Goal: Task Accomplishment & Management: Use online tool/utility

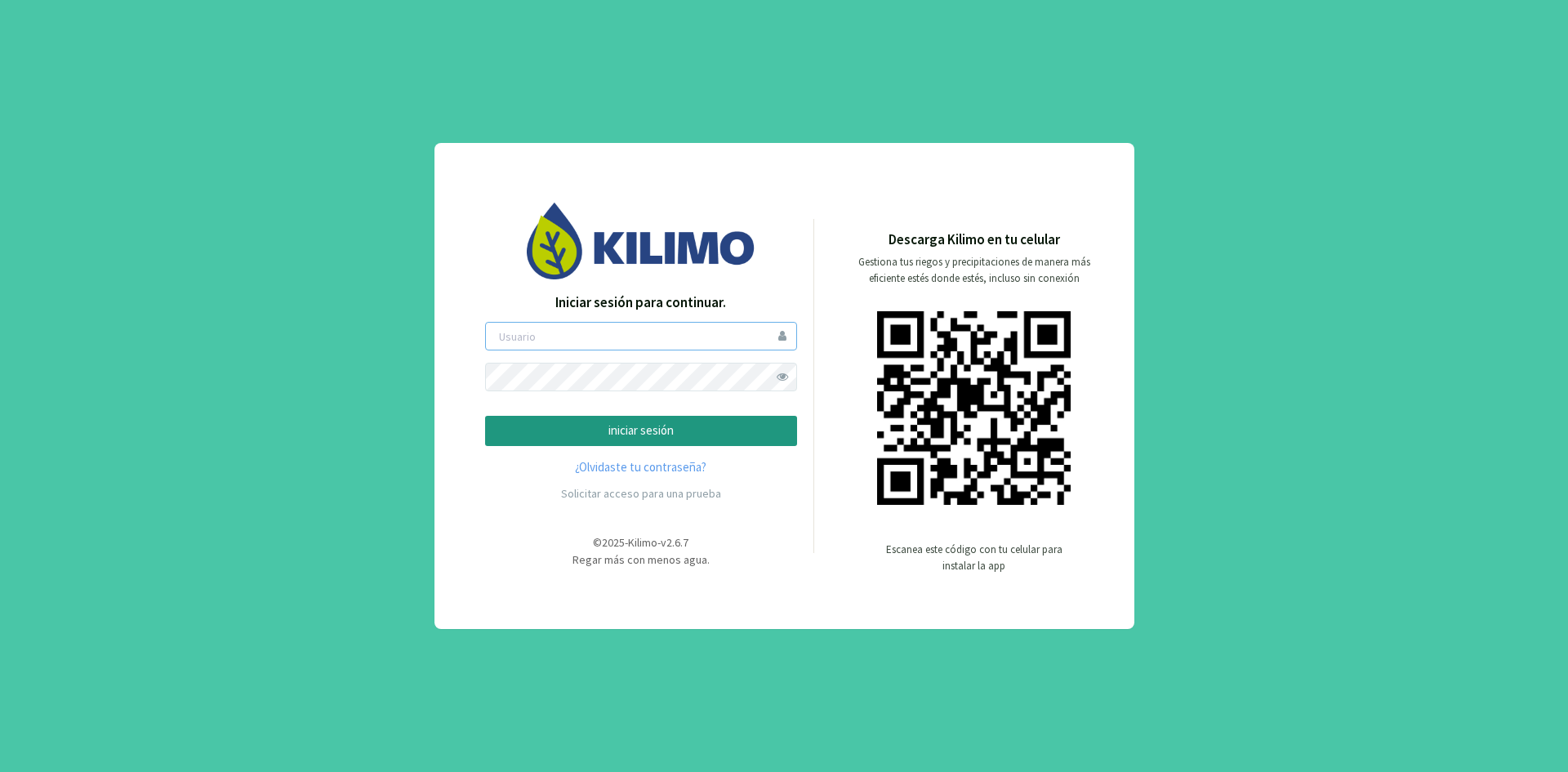
click at [676, 335] on input "email" at bounding box center [641, 336] width 312 height 29
type input "npolo"
click at [599, 426] on p "iniciar sesión" at bounding box center [641, 431] width 284 height 19
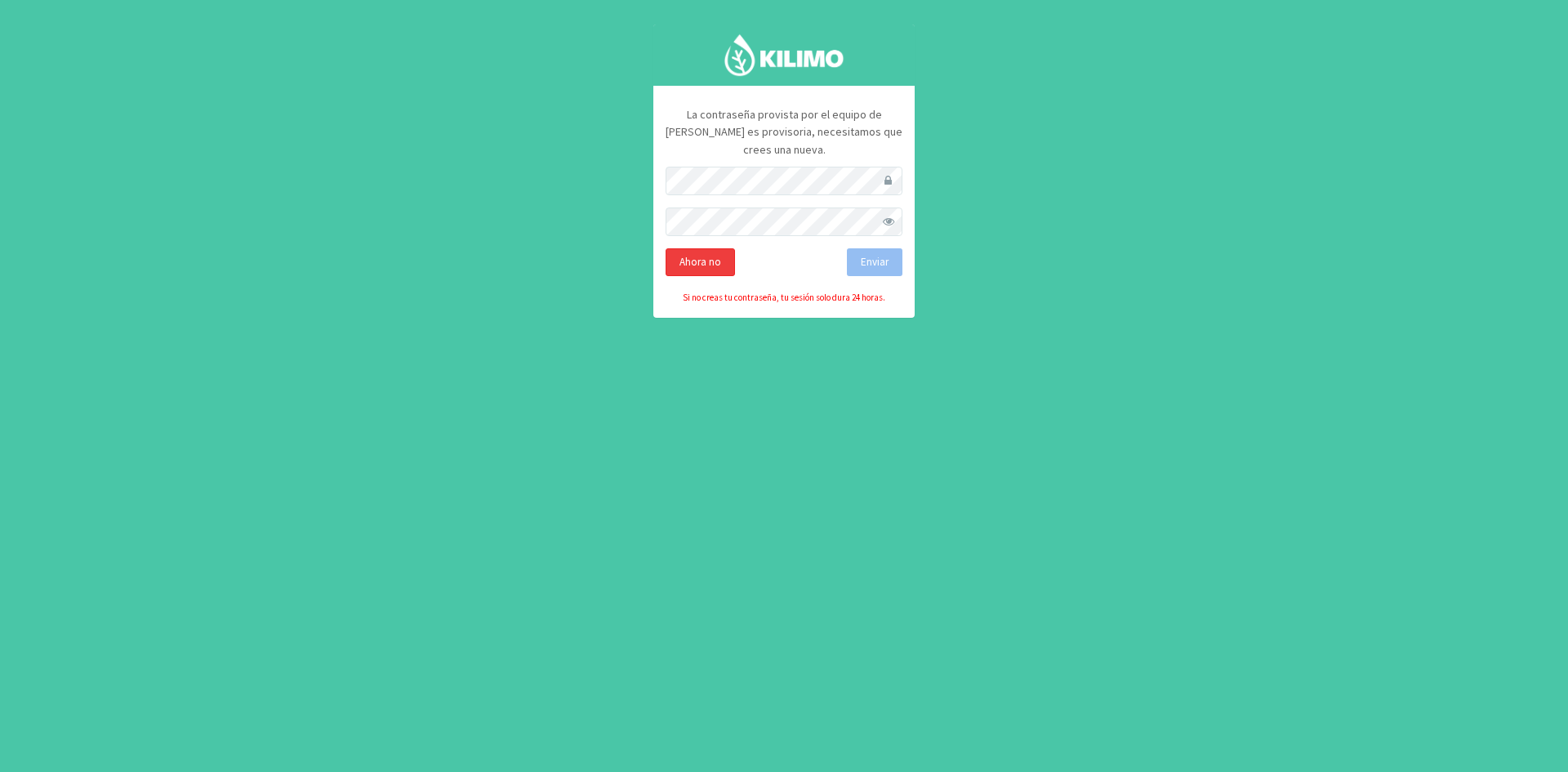
click at [715, 249] on div "Ahora no" at bounding box center [700, 263] width 69 height 28
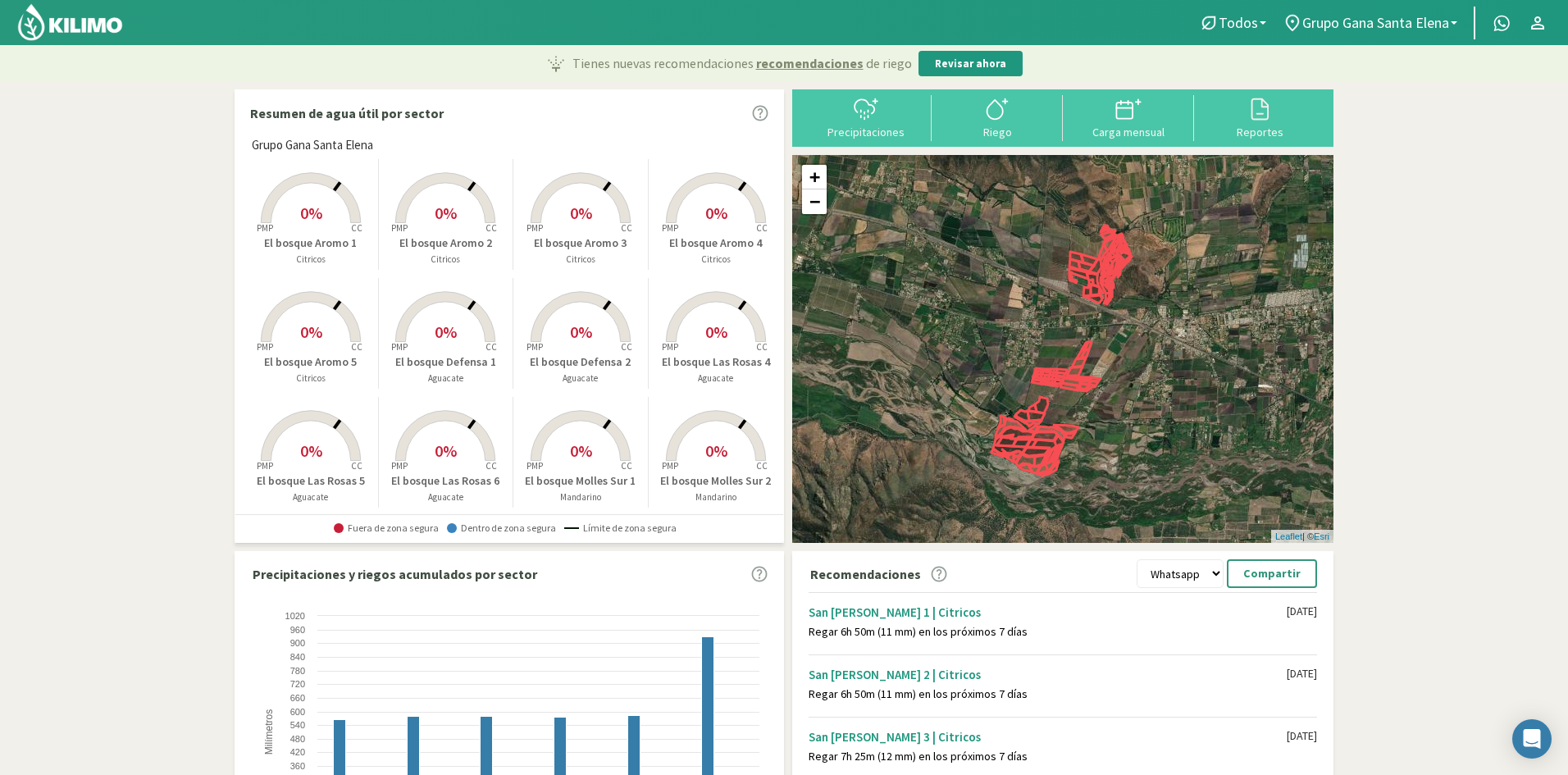
click at [711, 211] on span "0%" at bounding box center [716, 212] width 22 height 21
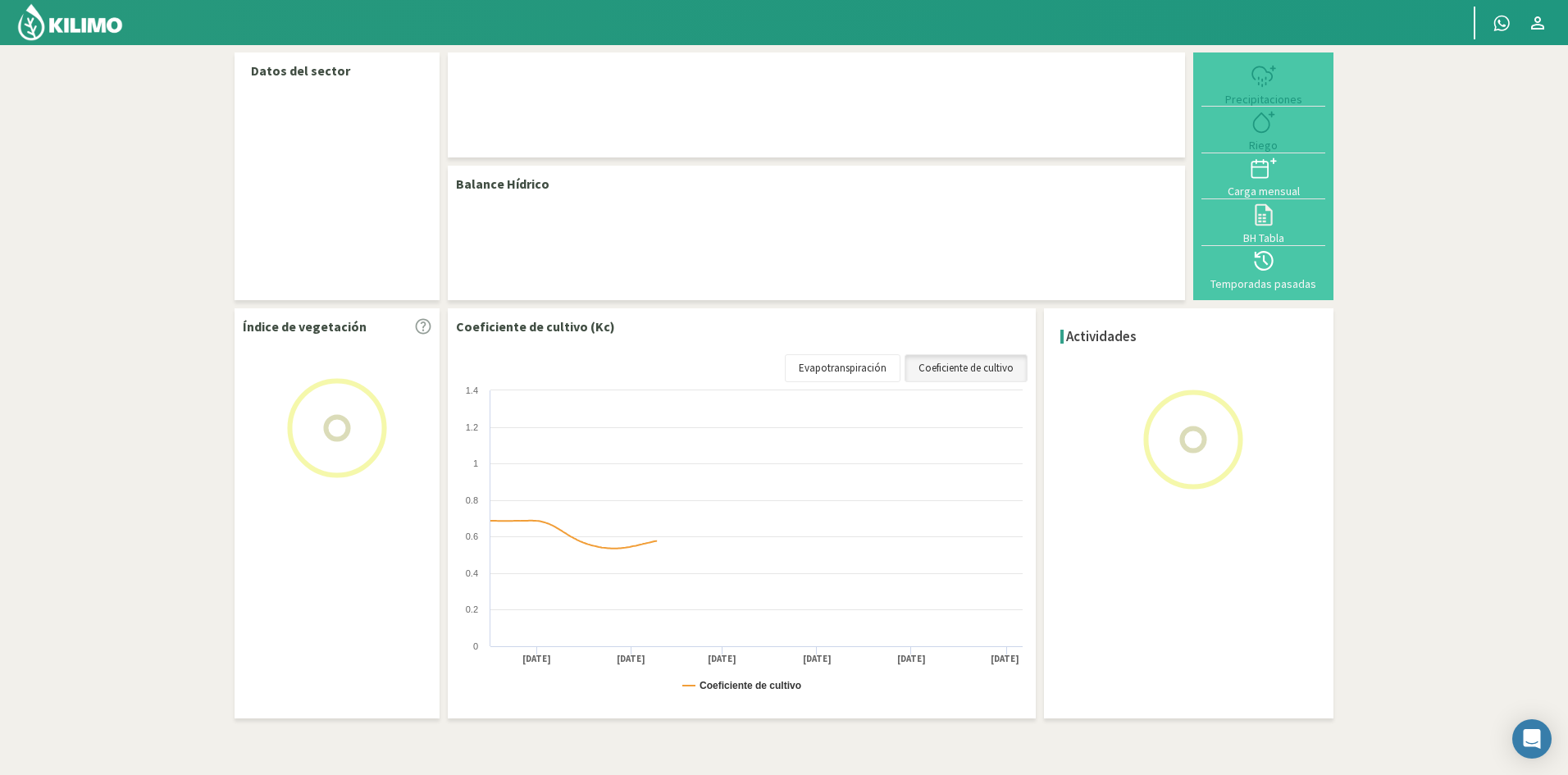
select select "3: Object"
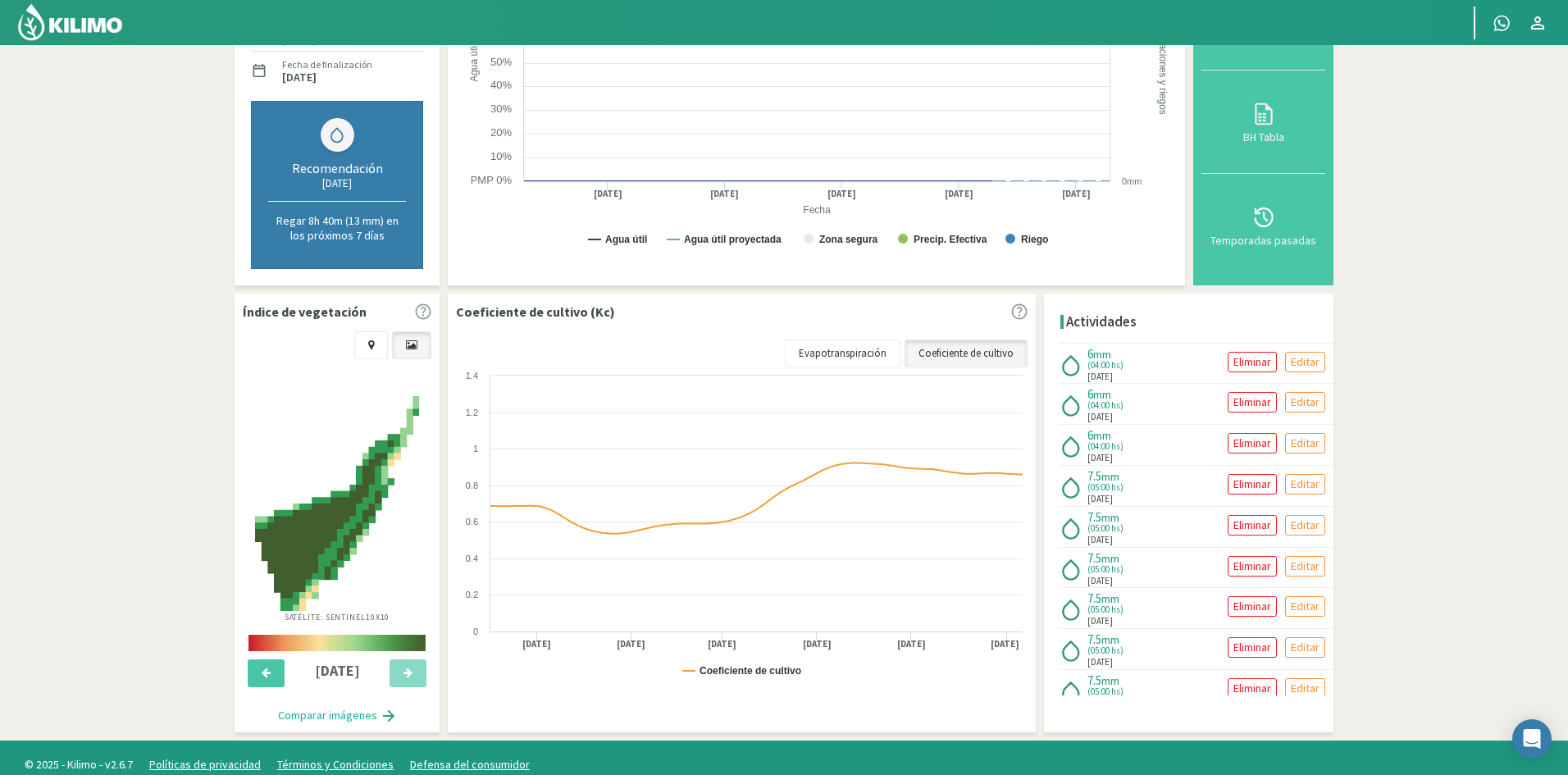
scroll to position [301, 0]
click at [878, 348] on link "Evapotranspiración" at bounding box center [843, 353] width 116 height 28
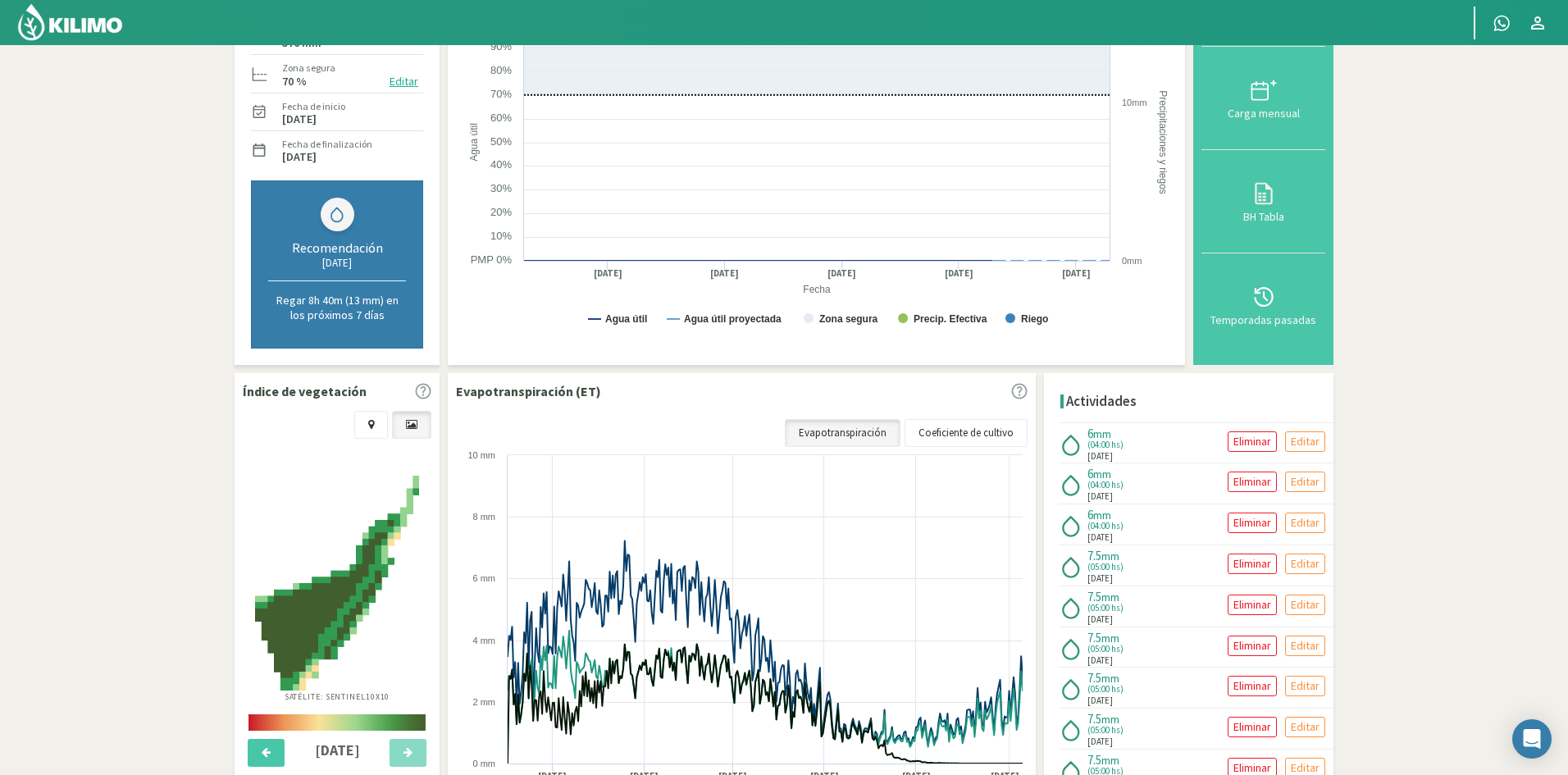
scroll to position [0, 0]
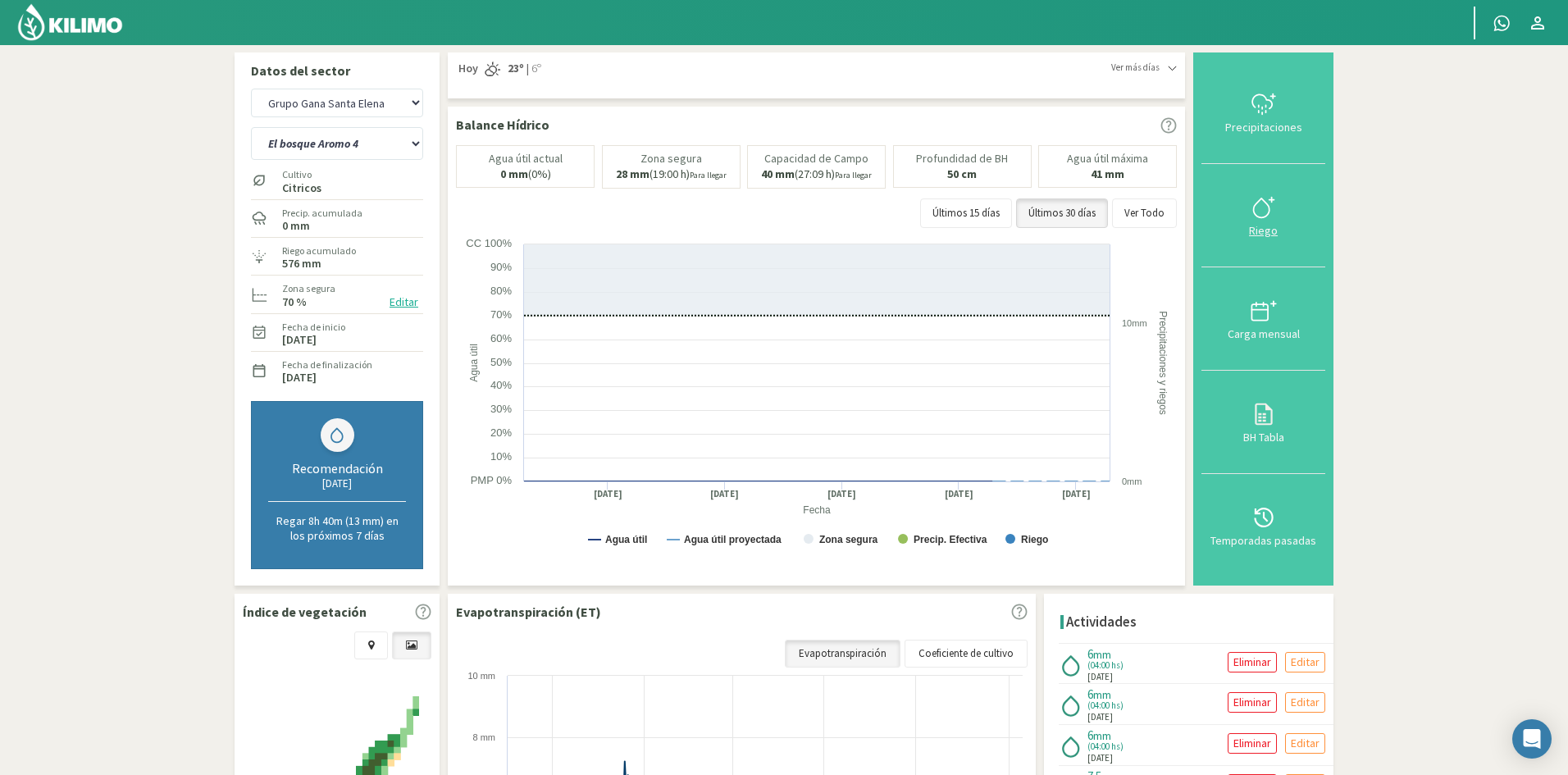
click at [1205, 185] on button "Riego" at bounding box center [1262, 216] width 123 height 104
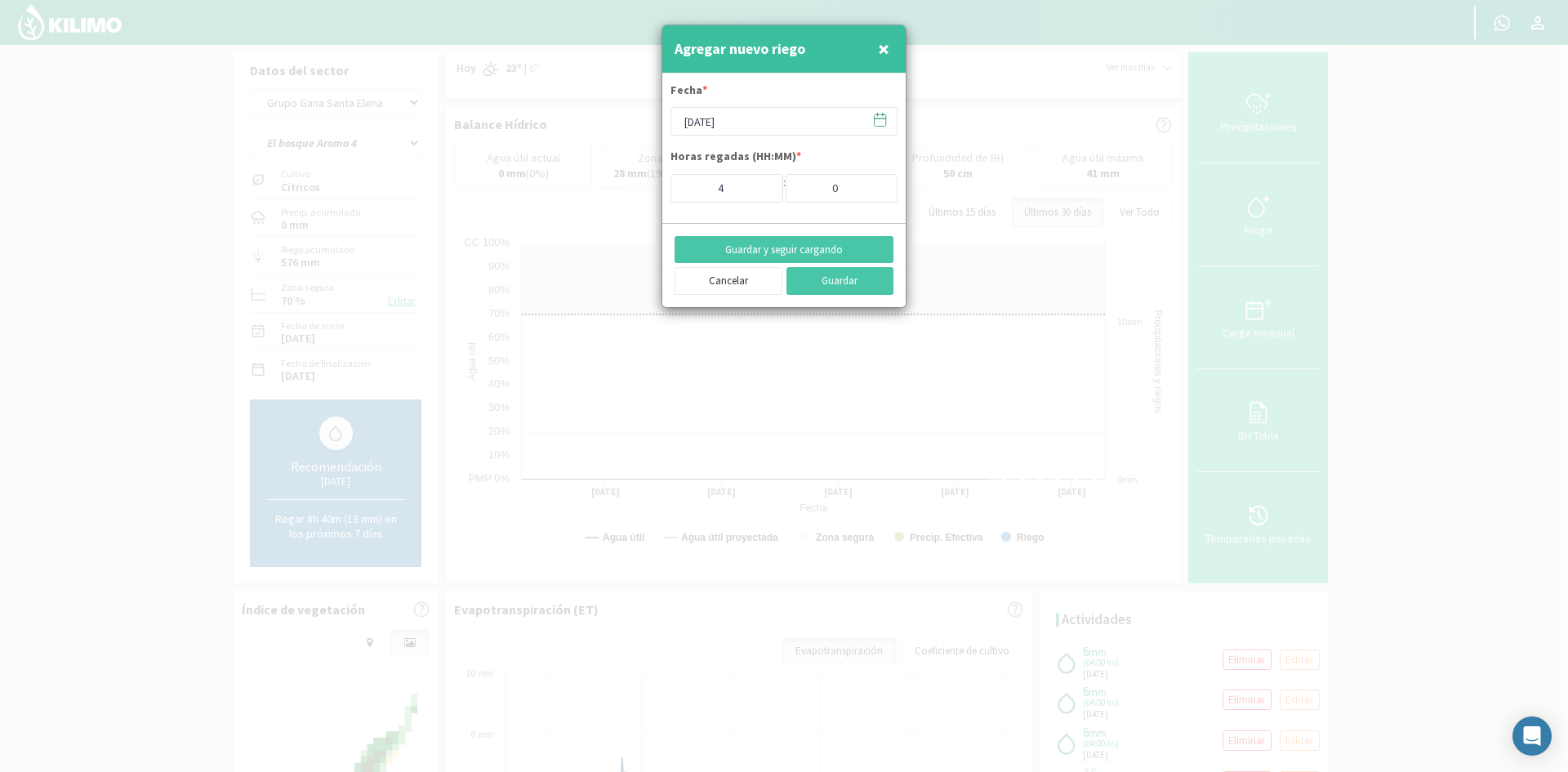
click at [882, 55] on span "×" at bounding box center [884, 49] width 12 height 27
